Goal: Task Accomplishment & Management: Use online tool/utility

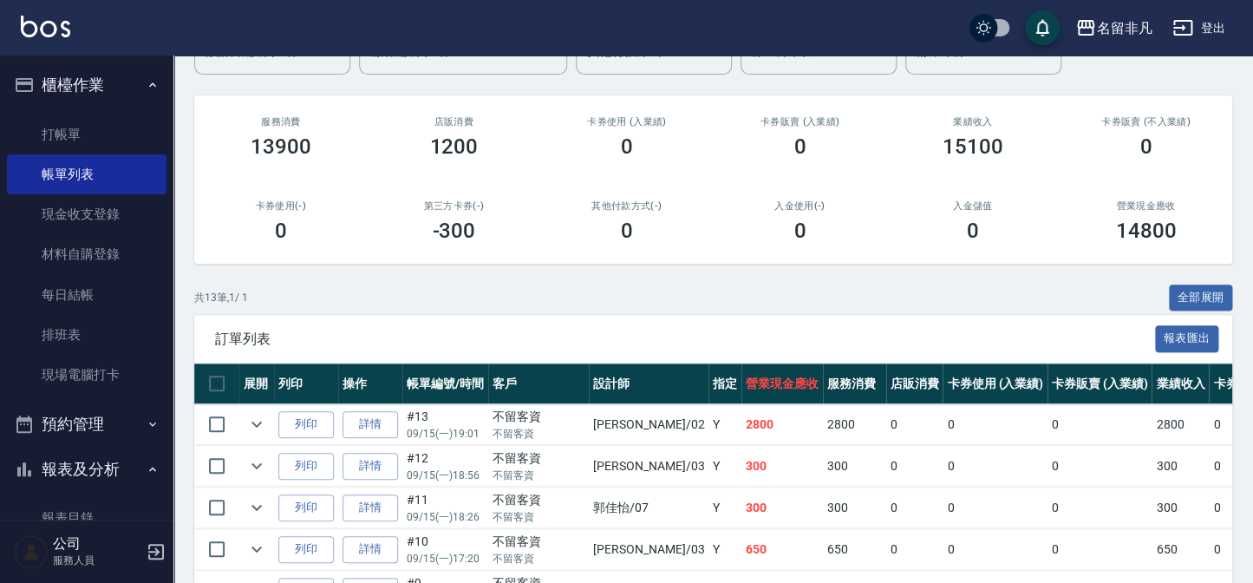
scroll to position [236, 0]
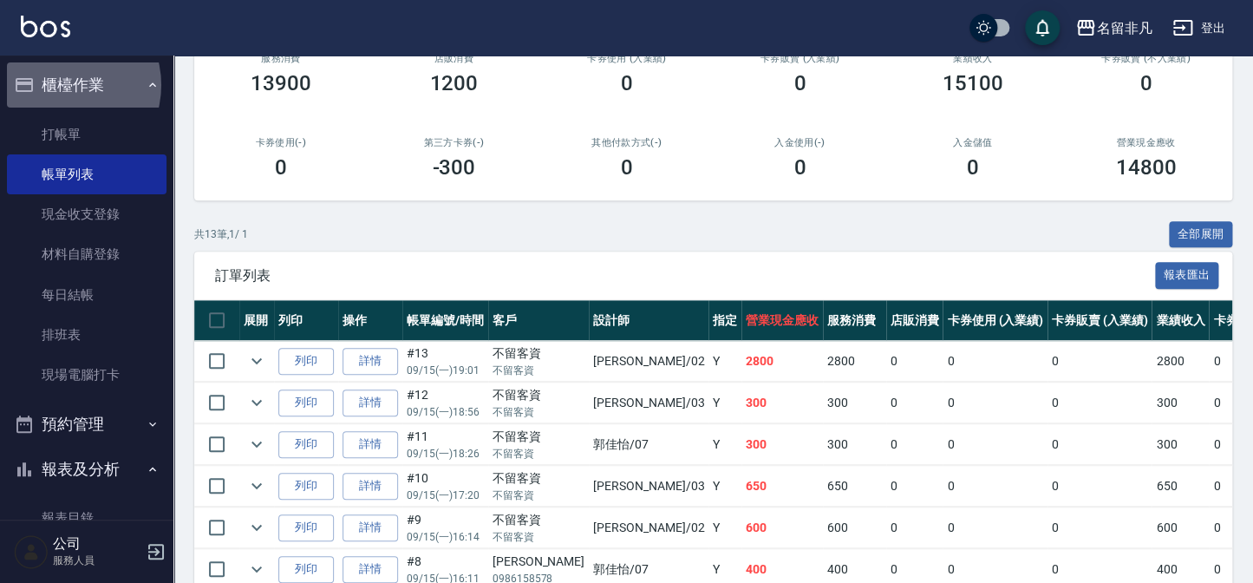
click at [61, 85] on button "櫃檯作業" at bounding box center [87, 84] width 160 height 45
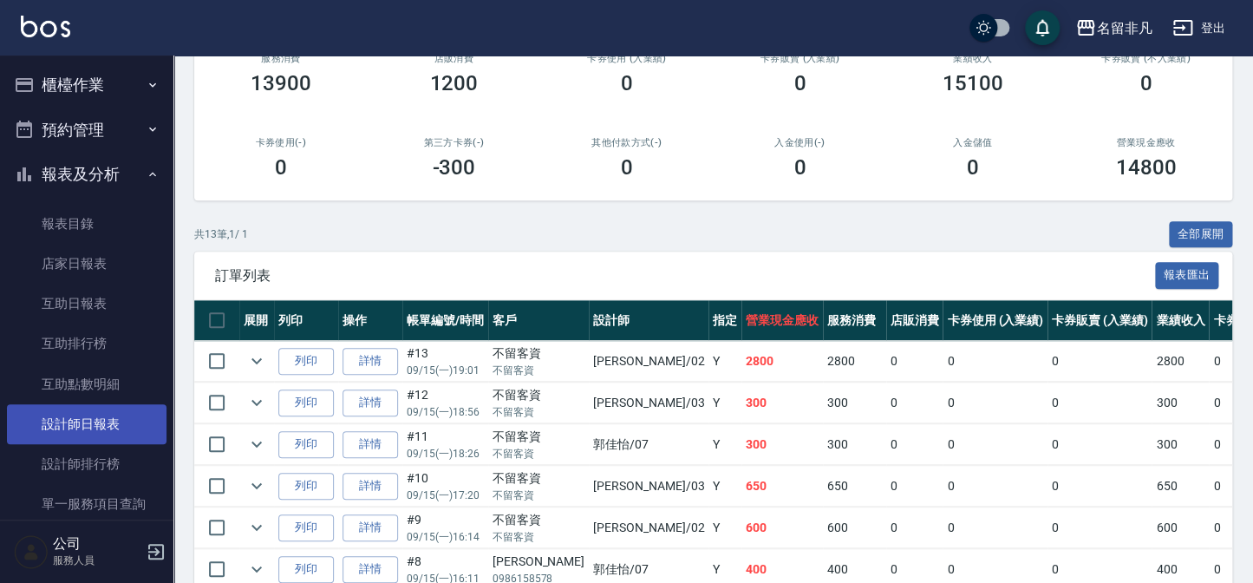
click at [89, 433] on link "設計師日報表" at bounding box center [87, 424] width 160 height 40
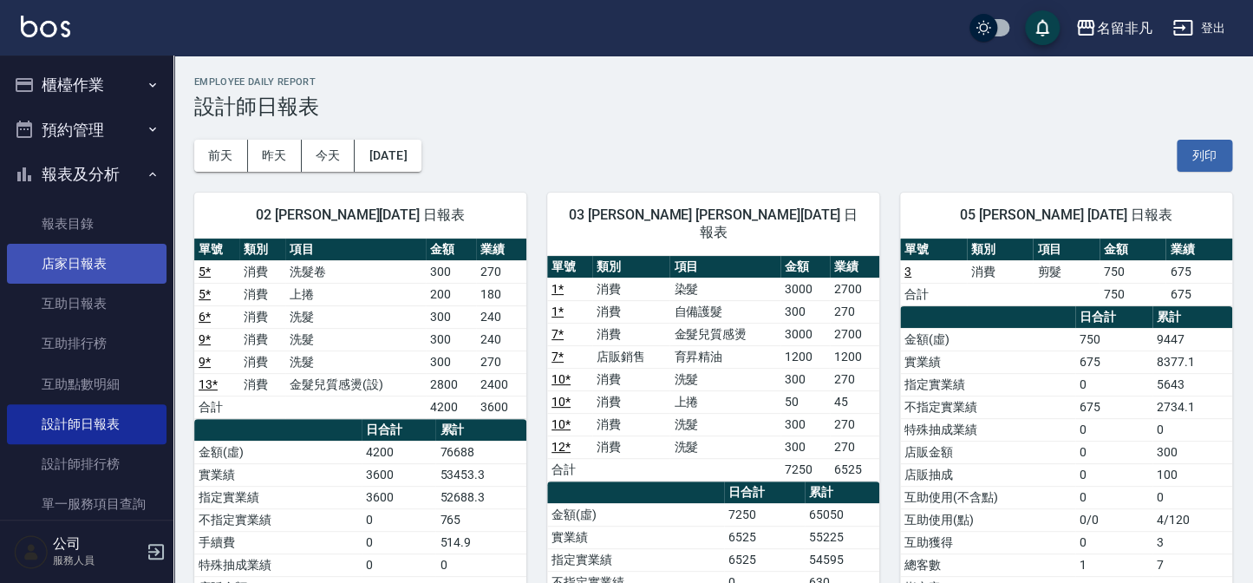
click at [89, 254] on link "店家日報表" at bounding box center [87, 264] width 160 height 40
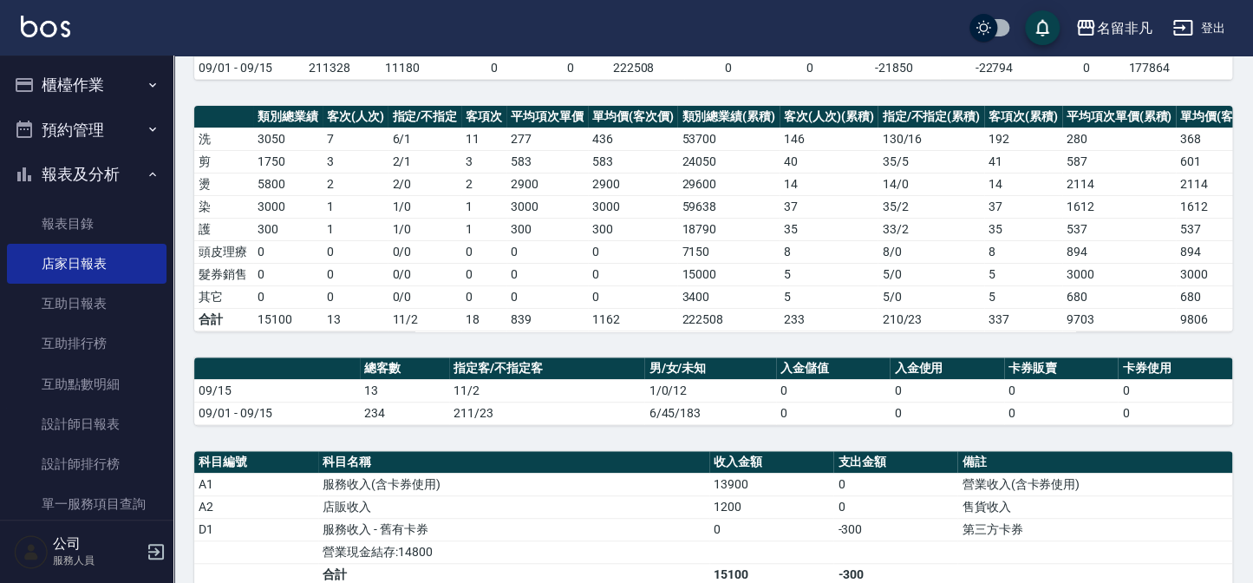
scroll to position [315, 0]
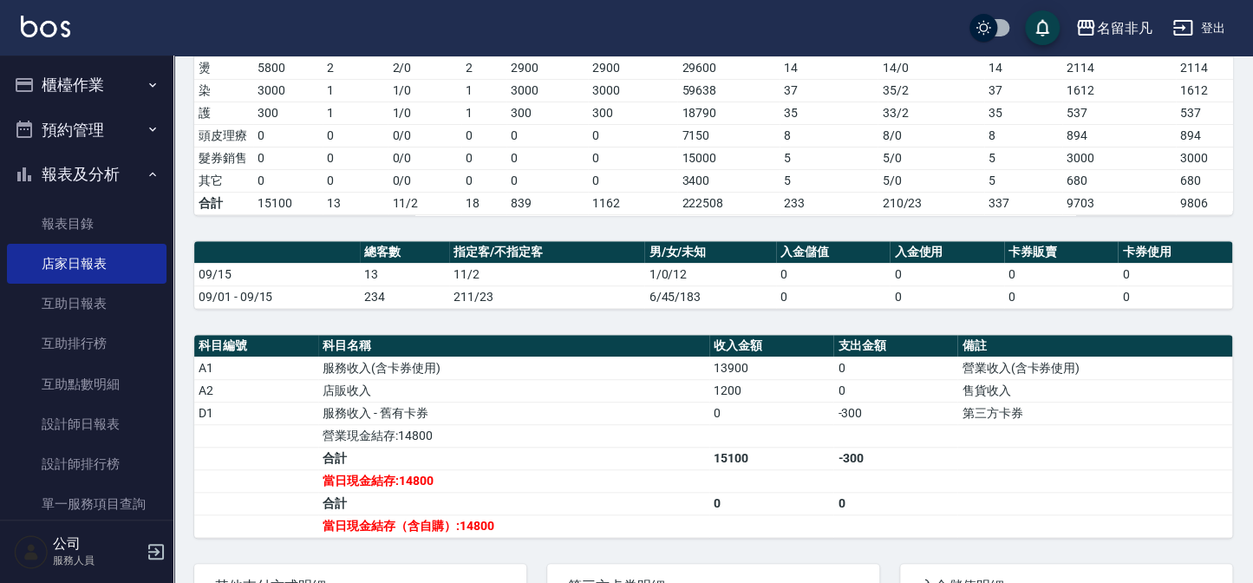
click at [112, 175] on button "報表及分析" at bounding box center [87, 174] width 160 height 45
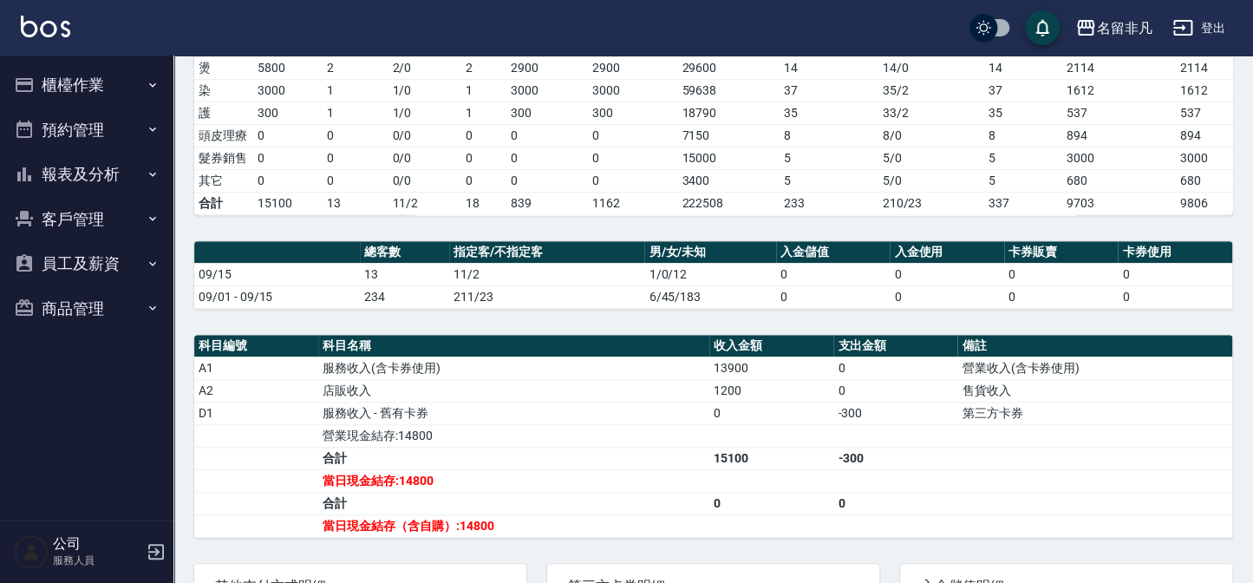
click at [123, 82] on button "櫃檯作業" at bounding box center [87, 84] width 160 height 45
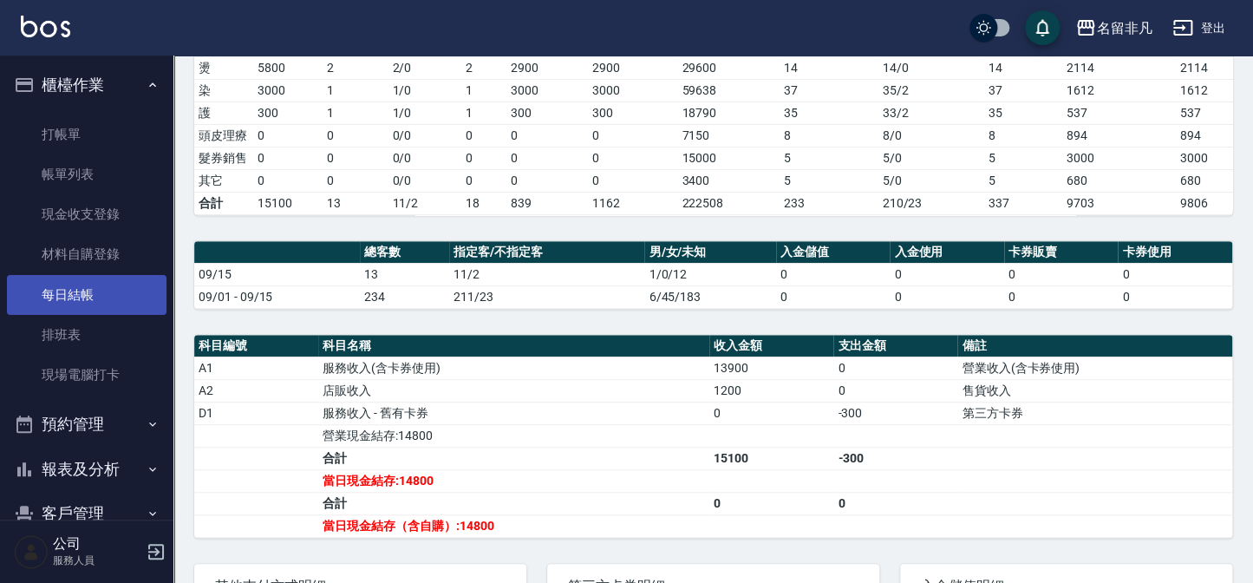
click at [110, 298] on link "每日結帳" at bounding box center [87, 295] width 160 height 40
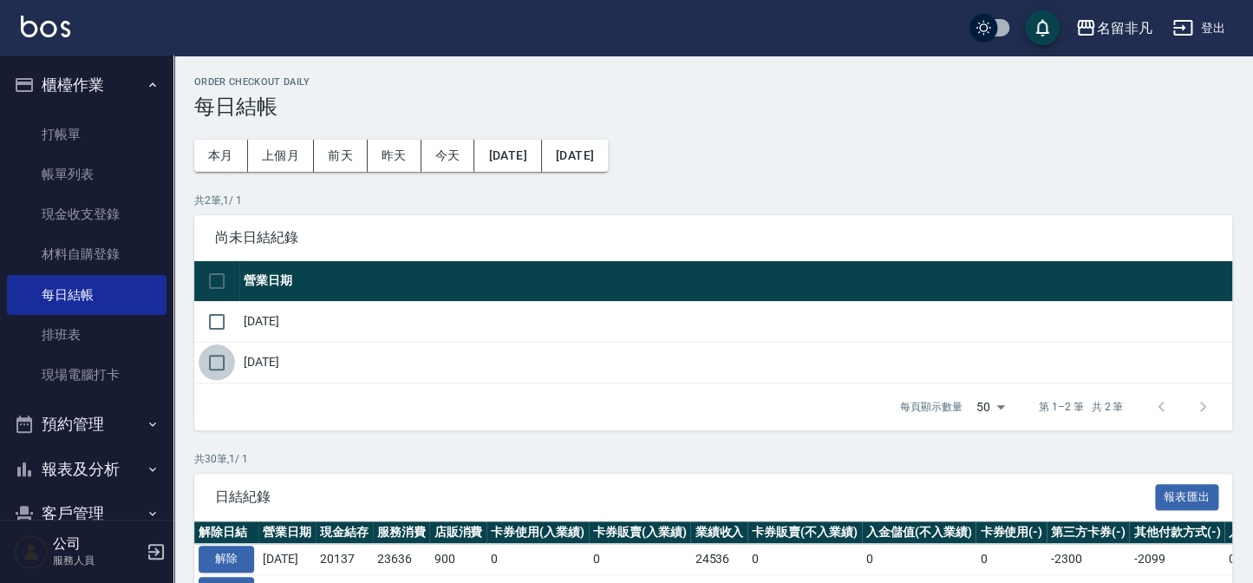
click at [222, 370] on input "checkbox" at bounding box center [217, 362] width 36 height 36
checkbox input "true"
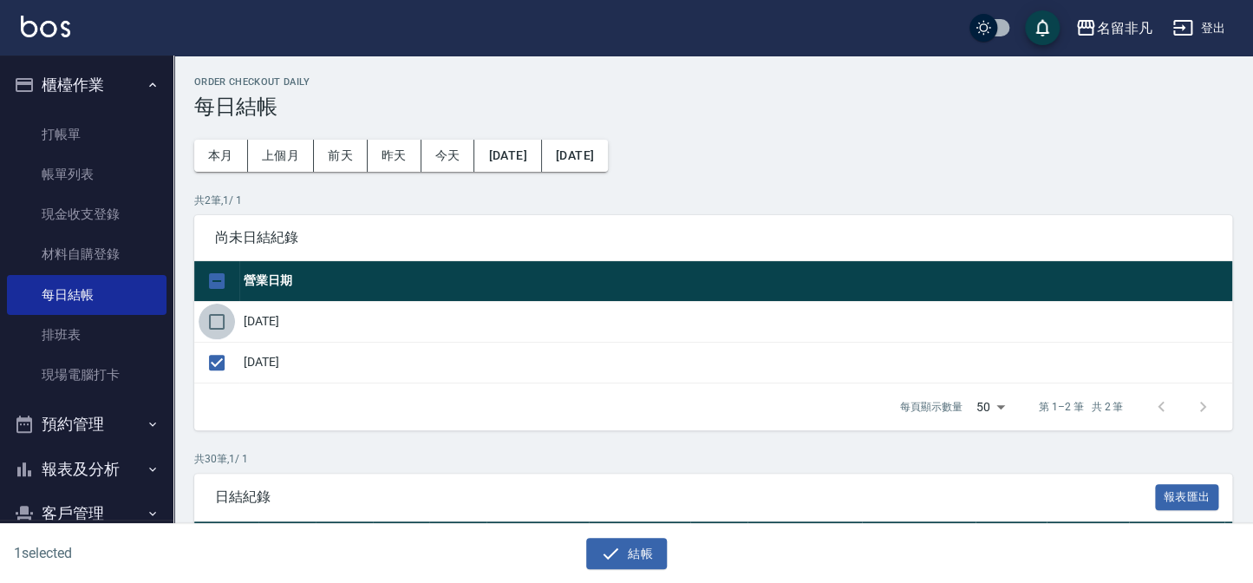
click at [212, 311] on input "checkbox" at bounding box center [217, 322] width 36 height 36
checkbox input "true"
click at [594, 555] on button "結帳" at bounding box center [626, 554] width 81 height 32
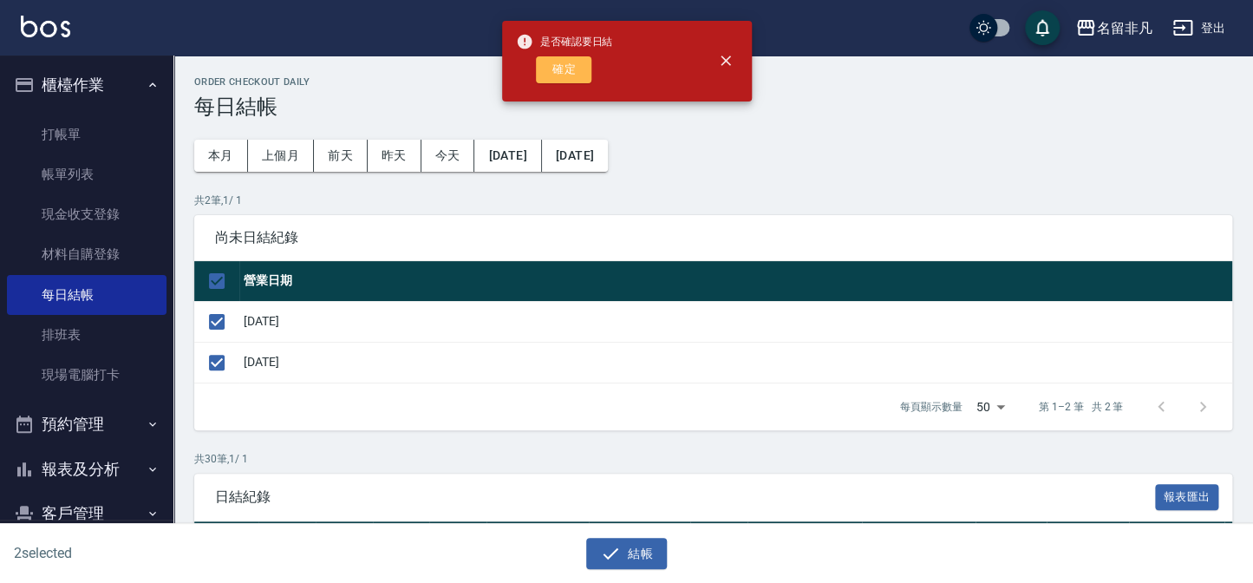
drag, startPoint x: 569, startPoint y: 69, endPoint x: 579, endPoint y: 0, distance: 69.3
click at [570, 69] on button "確定" at bounding box center [564, 69] width 56 height 27
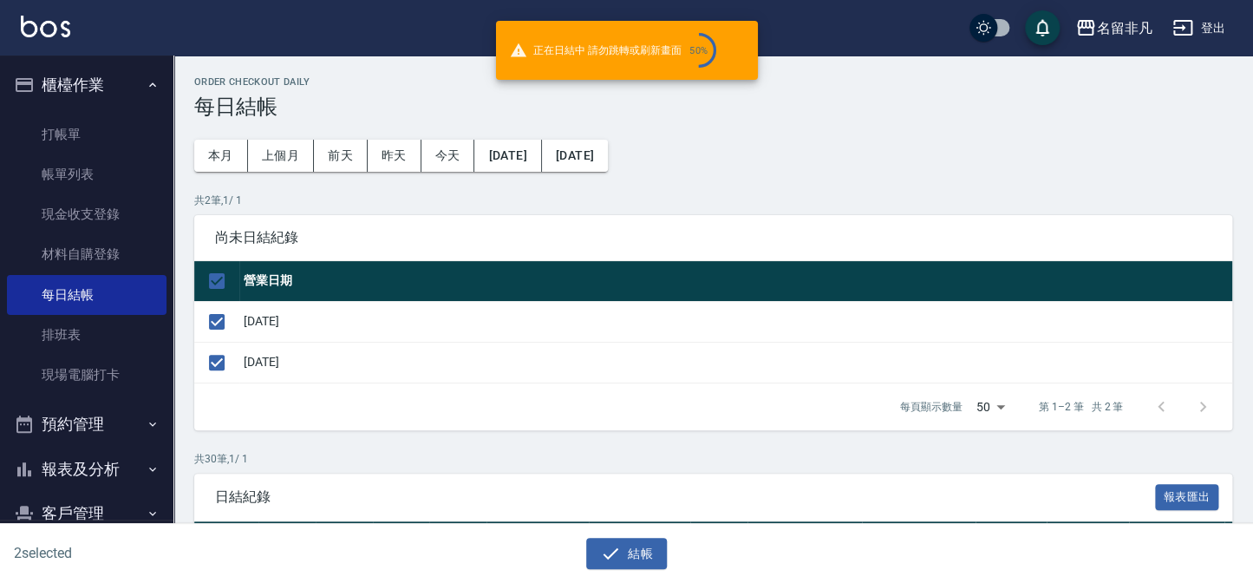
checkbox input "false"
